Goal: Information Seeking & Learning: Learn about a topic

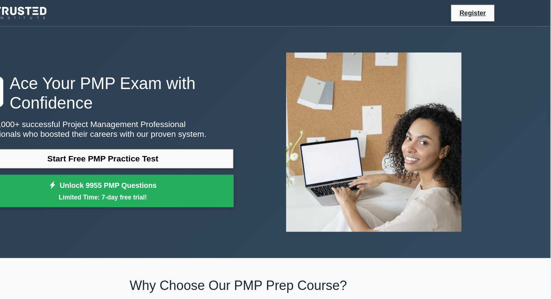
click at [542, 17] on nav "Register" at bounding box center [275, 11] width 551 height 23
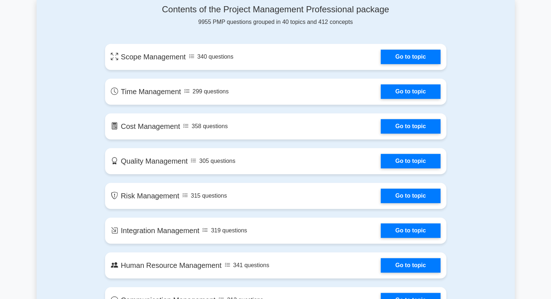
scroll to position [374, 0]
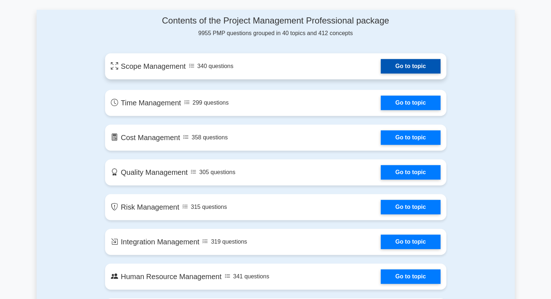
click at [418, 66] on link "Go to topic" at bounding box center [410, 66] width 59 height 14
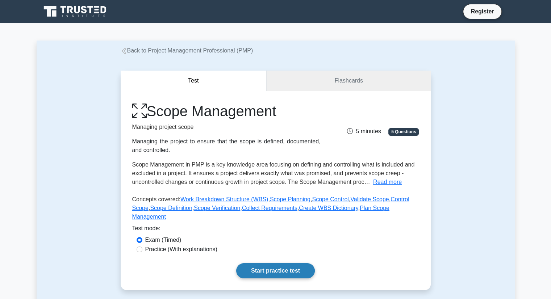
click at [250, 263] on link "Start practice test" at bounding box center [275, 270] width 79 height 15
click at [313, 85] on link "Flashcards" at bounding box center [349, 81] width 164 height 21
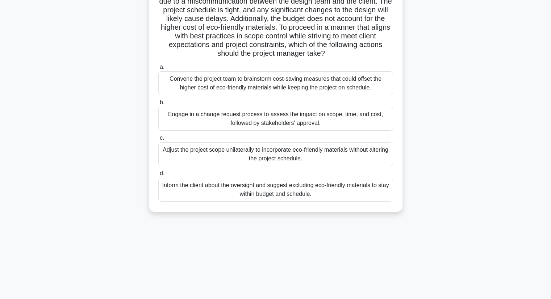
scroll to position [17, 0]
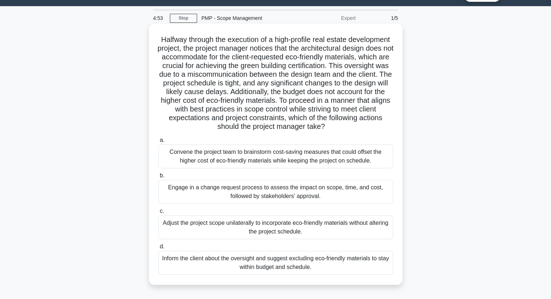
click at [258, 84] on h5 "Halfway through the execution of a high-profile real estate development project…" at bounding box center [276, 83] width 236 height 96
click at [224, 54] on h5 "Halfway through the execution of a high-profile real estate development project…" at bounding box center [276, 83] width 236 height 96
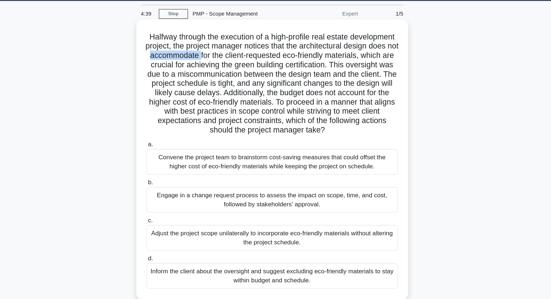
drag, startPoint x: 284, startPoint y: 134, endPoint x: 170, endPoint y: 37, distance: 149.9
click at [170, 37] on h5 "Halfway through the execution of a high-profile real estate development project…" at bounding box center [276, 83] width 236 height 96
click at [192, 46] on h5 "Halfway through the execution of a high-profile real estate development project…" at bounding box center [276, 83] width 236 height 96
drag, startPoint x: 179, startPoint y: 39, endPoint x: 280, endPoint y: 140, distance: 143.2
click at [280, 132] on h5 "Halfway through the execution of a high-profile real estate development project…" at bounding box center [276, 83] width 236 height 96
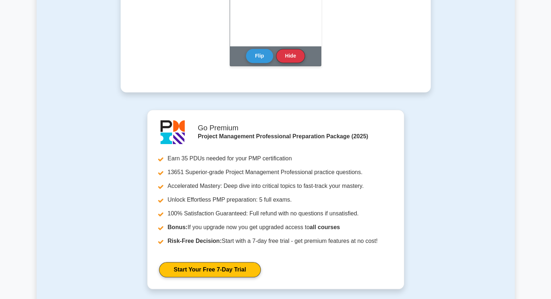
scroll to position [600, 0]
